Goal: Task Accomplishment & Management: Manage account settings

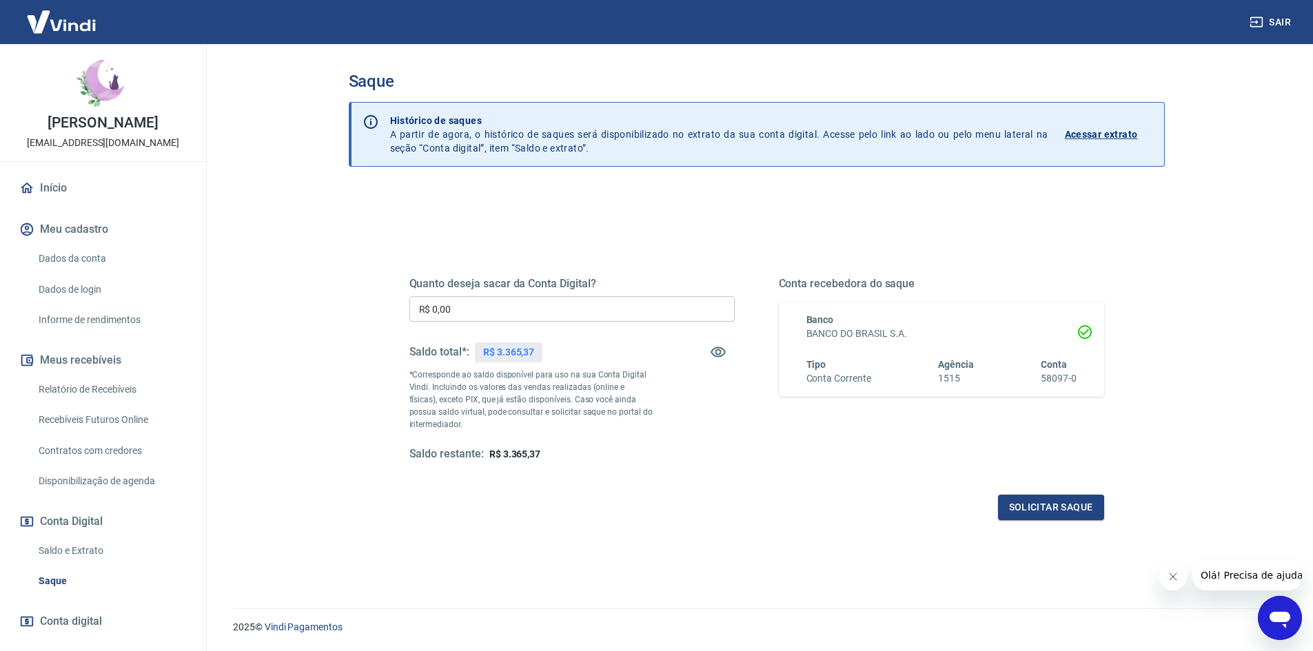
click at [588, 312] on input "R$ 0,00" at bounding box center [571, 308] width 325 height 25
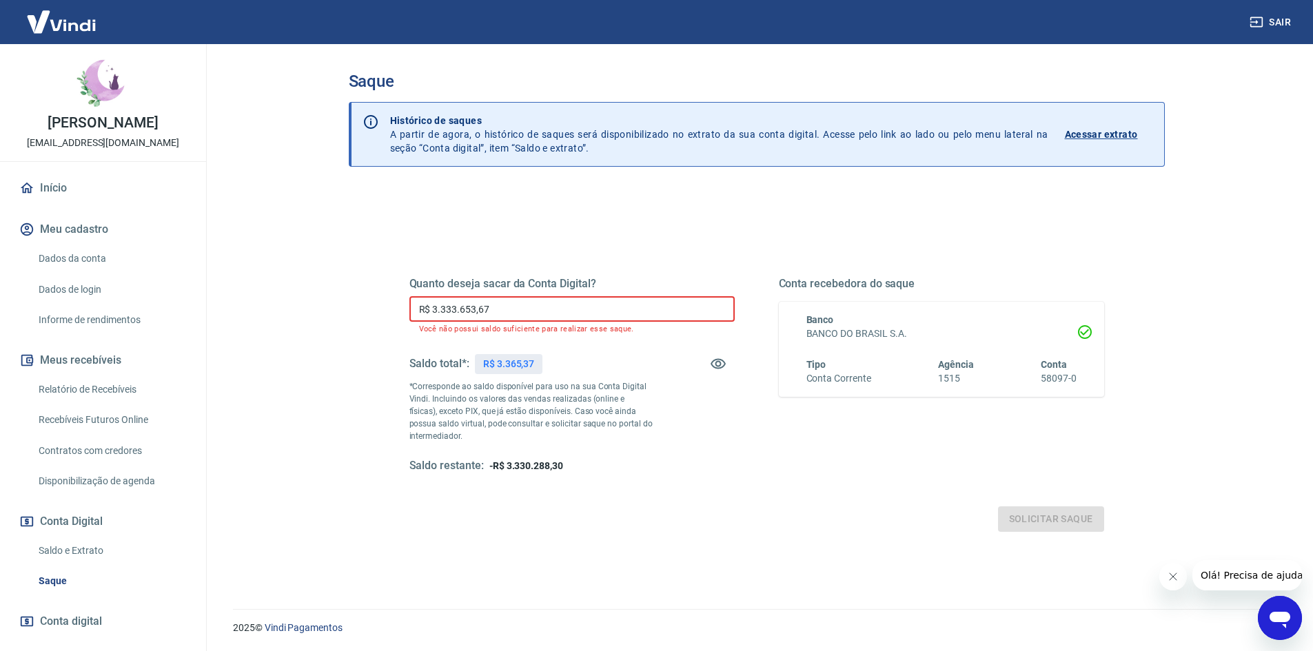
click at [588, 311] on input "R$ 3.333.653,67" at bounding box center [571, 308] width 325 height 25
click at [582, 312] on input "R$ 3.333.653,67" at bounding box center [571, 308] width 325 height 25
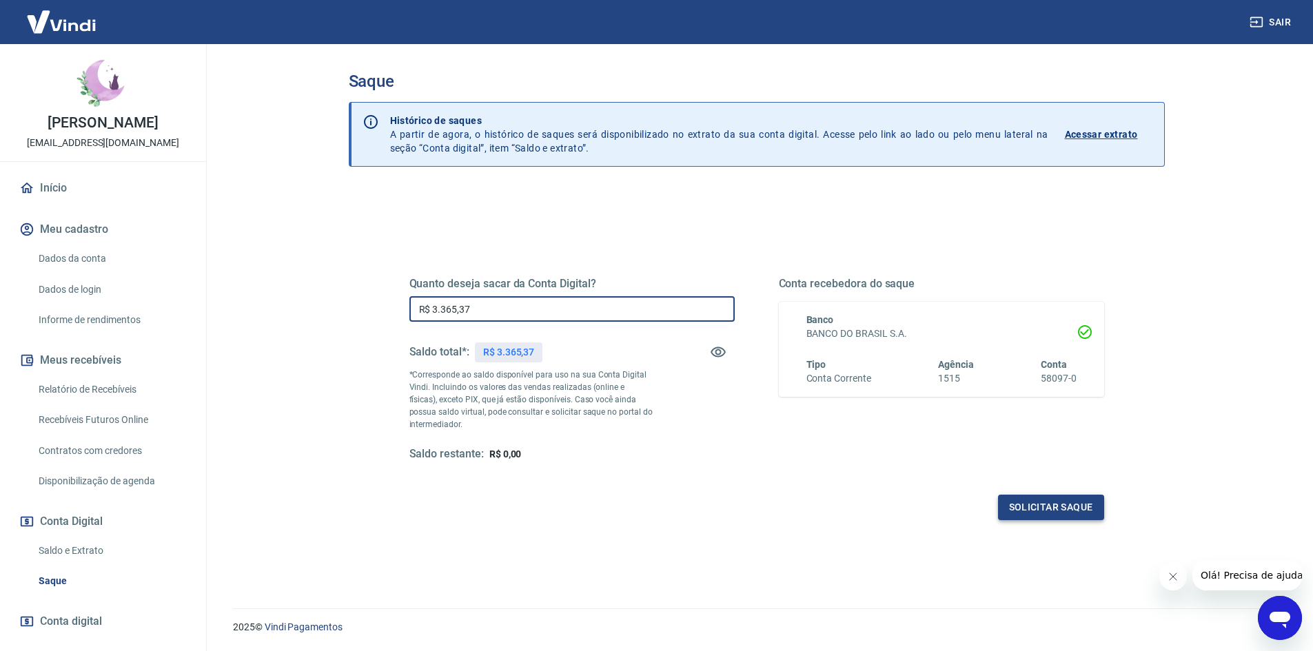
type input "R$ 3.365,37"
click at [1039, 505] on button "Solicitar saque" at bounding box center [1051, 507] width 106 height 25
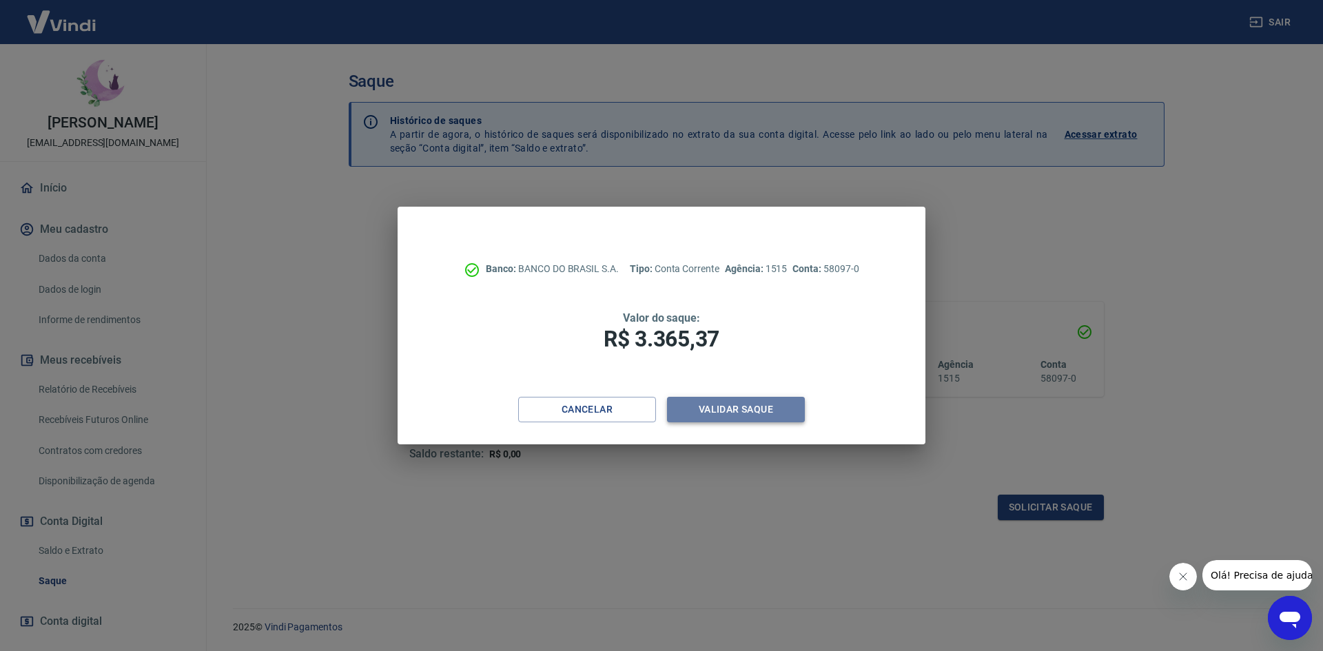
click at [724, 405] on button "Validar saque" at bounding box center [736, 409] width 138 height 25
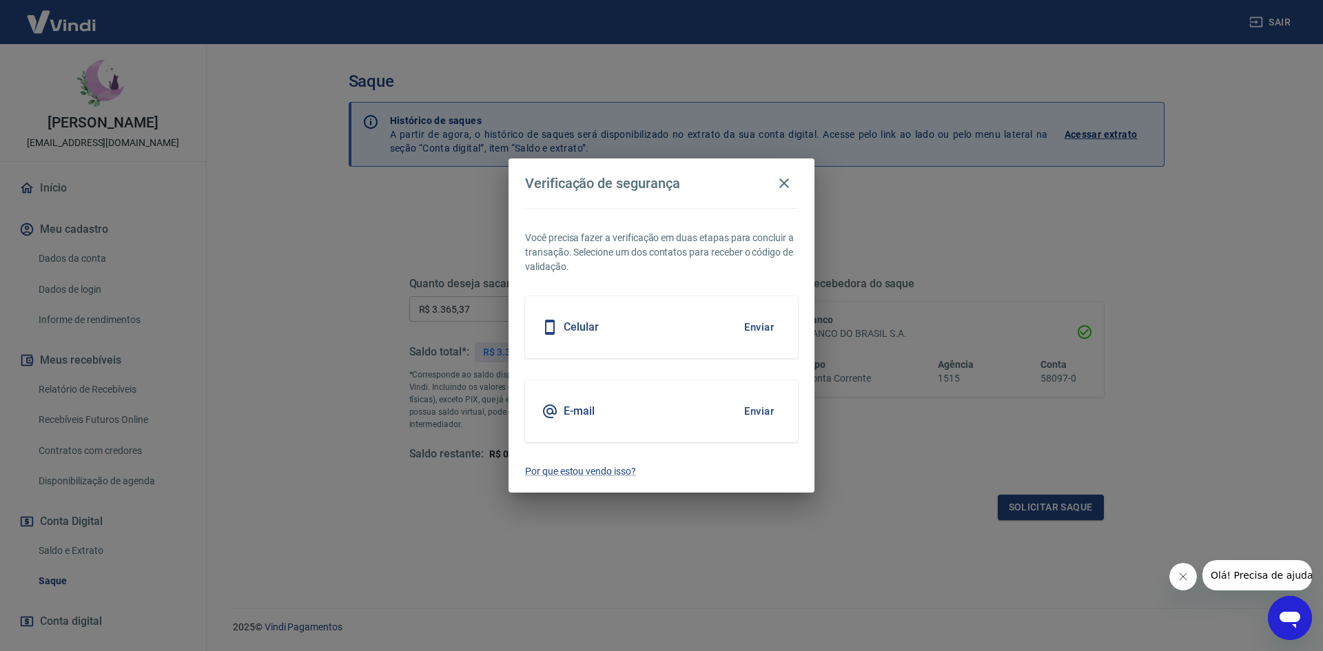
click at [768, 328] on button "Enviar" at bounding box center [759, 327] width 45 height 29
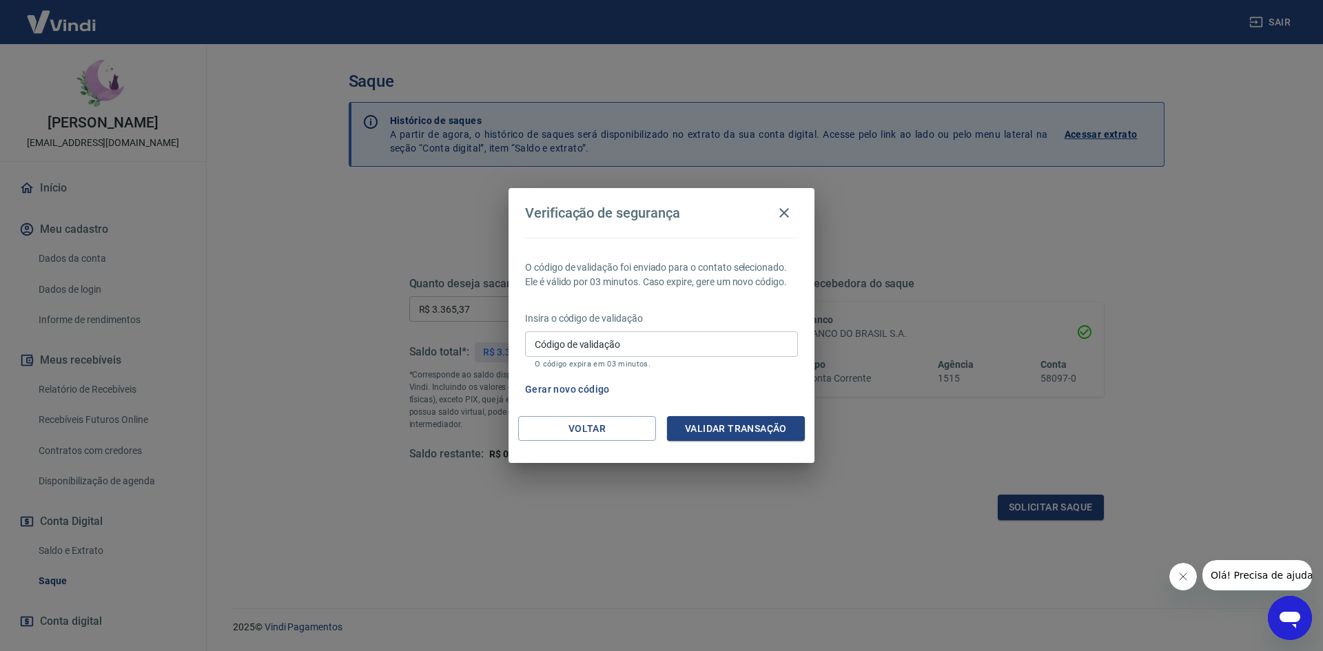
click at [766, 346] on input "Código de validação" at bounding box center [661, 343] width 273 height 25
type input "688496"
click at [780, 431] on button "Validar transação" at bounding box center [736, 428] width 138 height 25
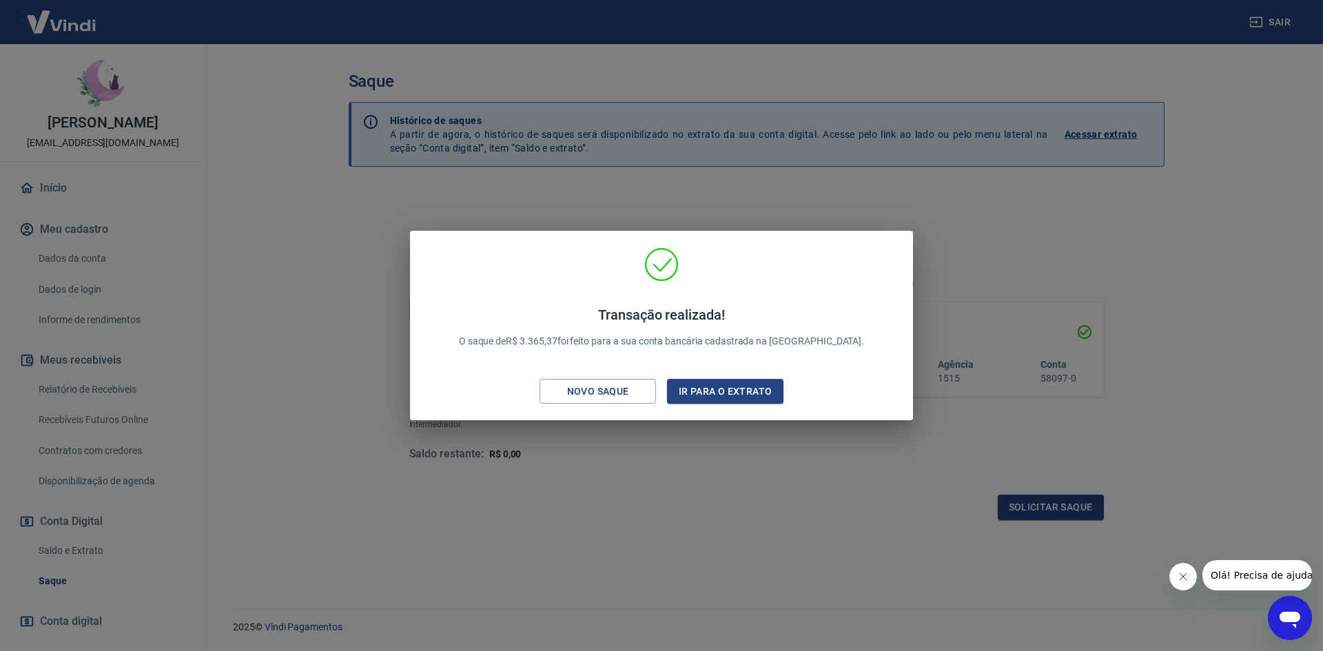
click at [674, 56] on div "Transação realizada! O saque de R$ 3.365,37 foi feito para a sua conta bancária…" at bounding box center [661, 325] width 1323 height 651
